Goal: Information Seeking & Learning: Compare options

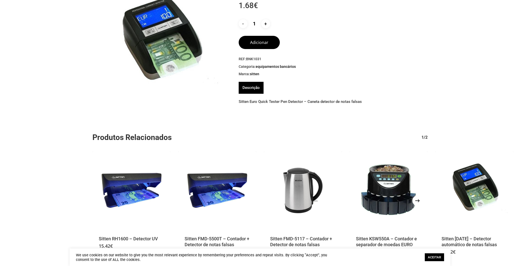
scroll to position [19, 0]
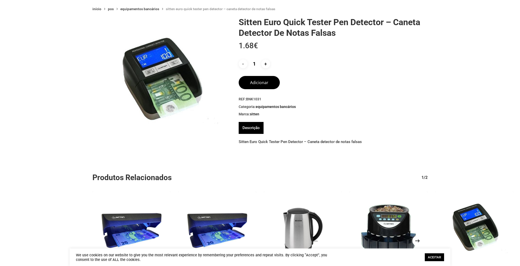
click at [154, 69] on img at bounding box center [160, 85] width 136 height 136
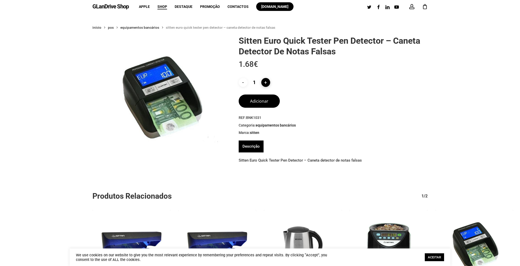
scroll to position [0, 0]
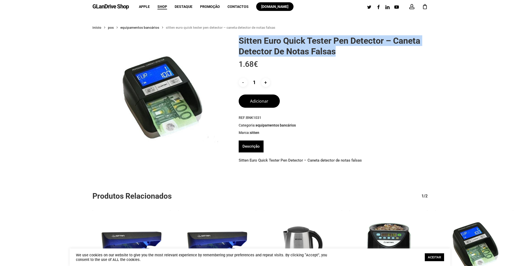
drag, startPoint x: 240, startPoint y: 39, endPoint x: 338, endPoint y: 54, distance: 99.4
click at [338, 54] on h1 "Sitten Euro Quick Tester Pen Detector – Caneta detector de notas falsas" at bounding box center [333, 45] width 189 height 21
copy h1 "Sitten Euro Quick Tester Pen Detector – Caneta detector de notas falsas"
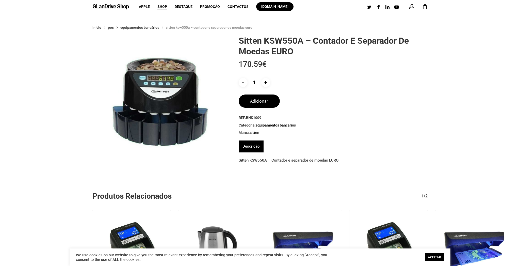
click at [162, 8] on span "Shop" at bounding box center [163, 7] width 10 height 4
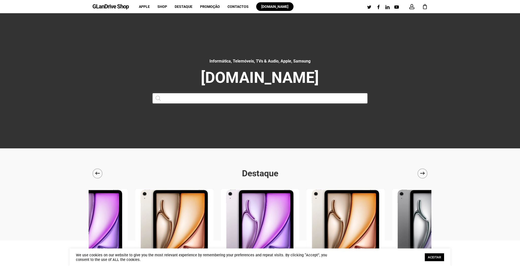
click at [195, 98] on input "Products search" at bounding box center [260, 98] width 215 height 10
paste input "SITTEN FMD-5500T"
type input "SITTEN FMD-5500T"
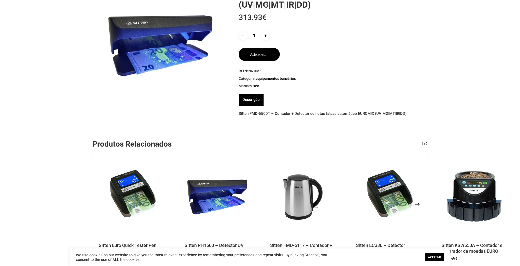
scroll to position [29, 0]
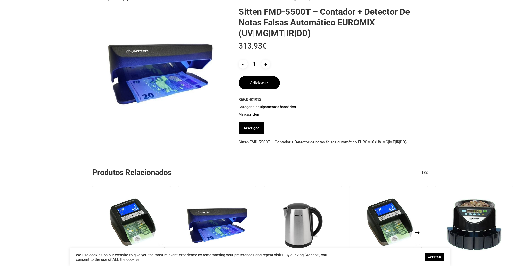
click at [152, 62] on img at bounding box center [160, 74] width 136 height 136
drag, startPoint x: 265, startPoint y: 64, endPoint x: 178, endPoint y: 69, distance: 87.3
click at [178, 6] on div "Sitten FMD-5500T – Contador + Detector de notas falsas automático EUROMIX (UV|M…" at bounding box center [259, 6] width 335 height 0
click at [147, 96] on img at bounding box center [160, 74] width 136 height 136
click at [146, 52] on img at bounding box center [160, 74] width 136 height 136
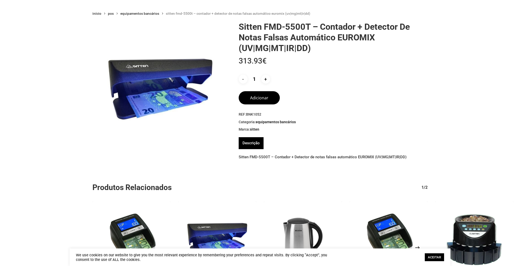
scroll to position [0, 0]
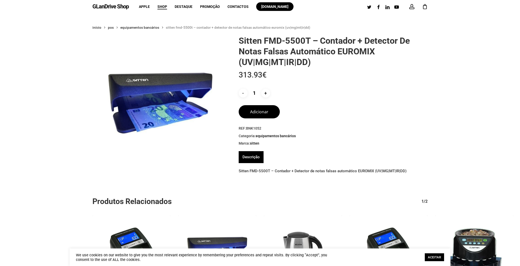
click at [265, 41] on h1 "Sitten FMD-5500T – Contador + Detector de notas falsas automático EUROMIX (UV|M…" at bounding box center [333, 51] width 189 height 32
click at [254, 39] on h1 "Sitten FMD-5500T – Contador + Detector de notas falsas automático EUROMIX (UV|M…" at bounding box center [333, 51] width 189 height 32
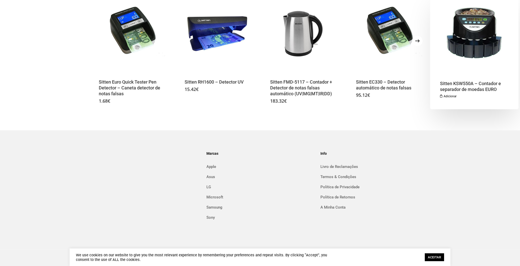
scroll to position [221, 0]
